Goal: Task Accomplishment & Management: Complete application form

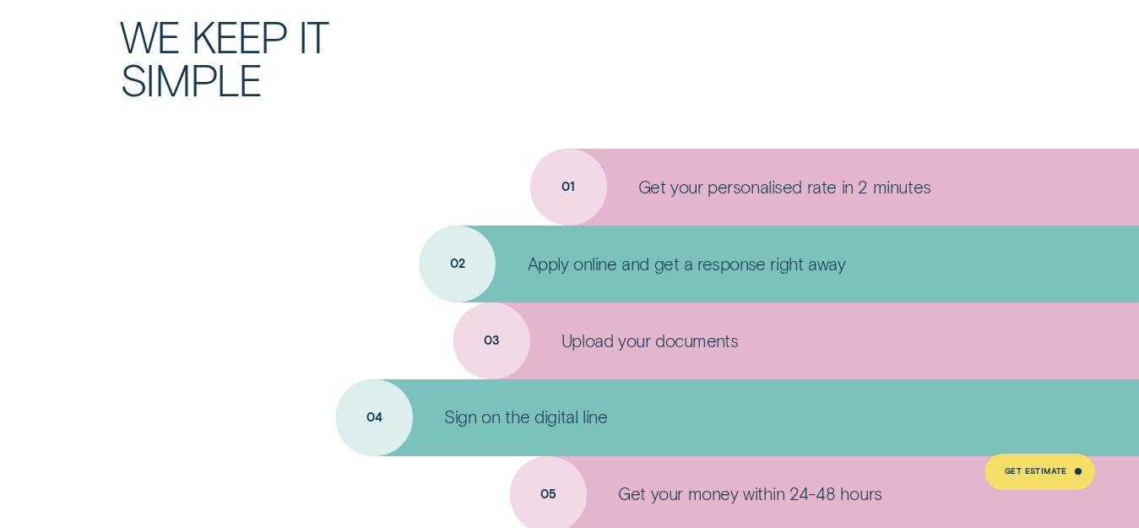
scroll to position [4730, 0]
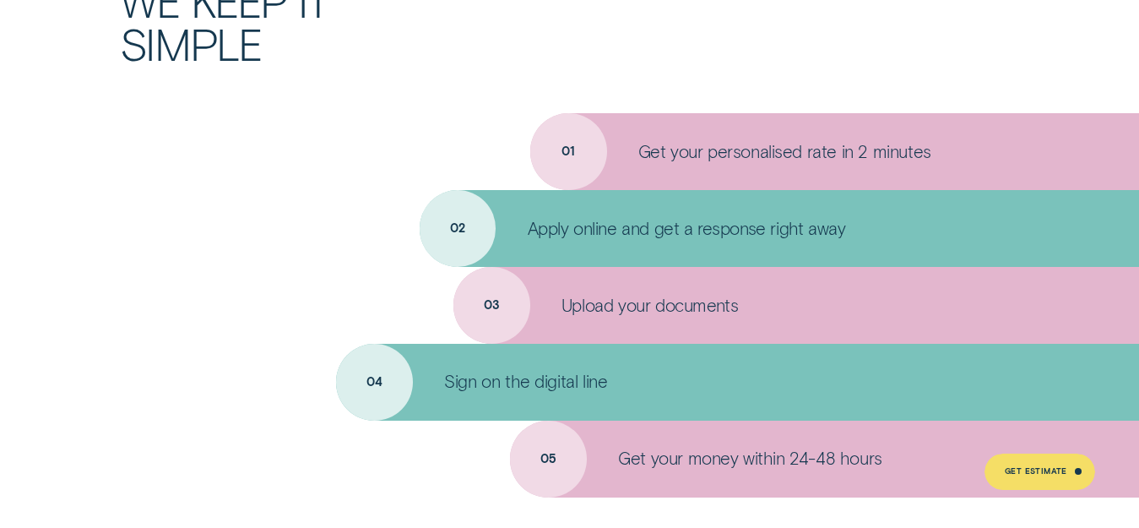
click at [552, 232] on p "Apply online and get a response right away" at bounding box center [687, 229] width 318 height 22
click at [455, 231] on div "Apply online and get a response right away" at bounding box center [780, 228] width 720 height 77
click at [566, 249] on div "Apply online and get a response right away" at bounding box center [780, 228] width 720 height 77
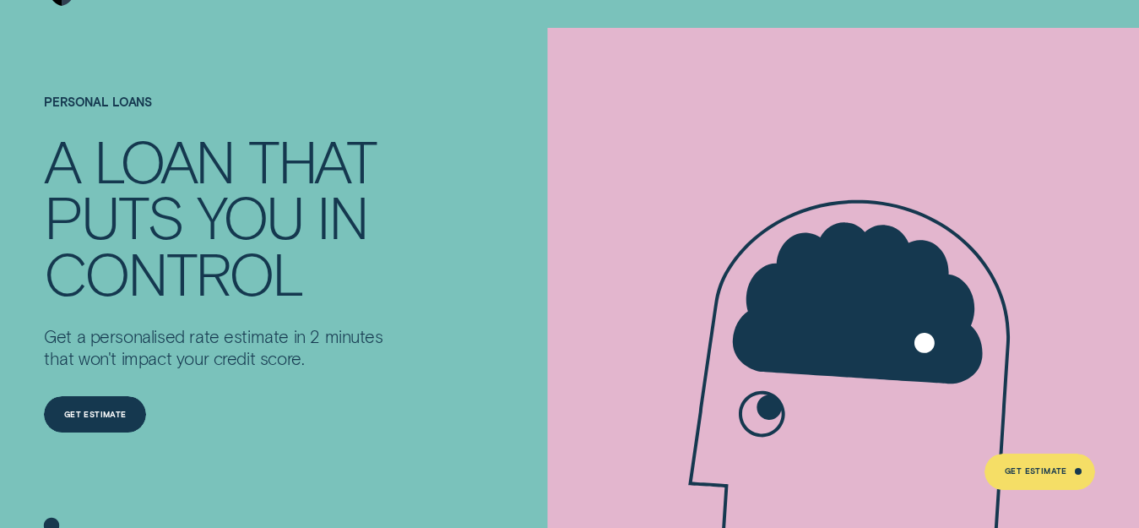
scroll to position [0, 0]
